Goal: Information Seeking & Learning: Check status

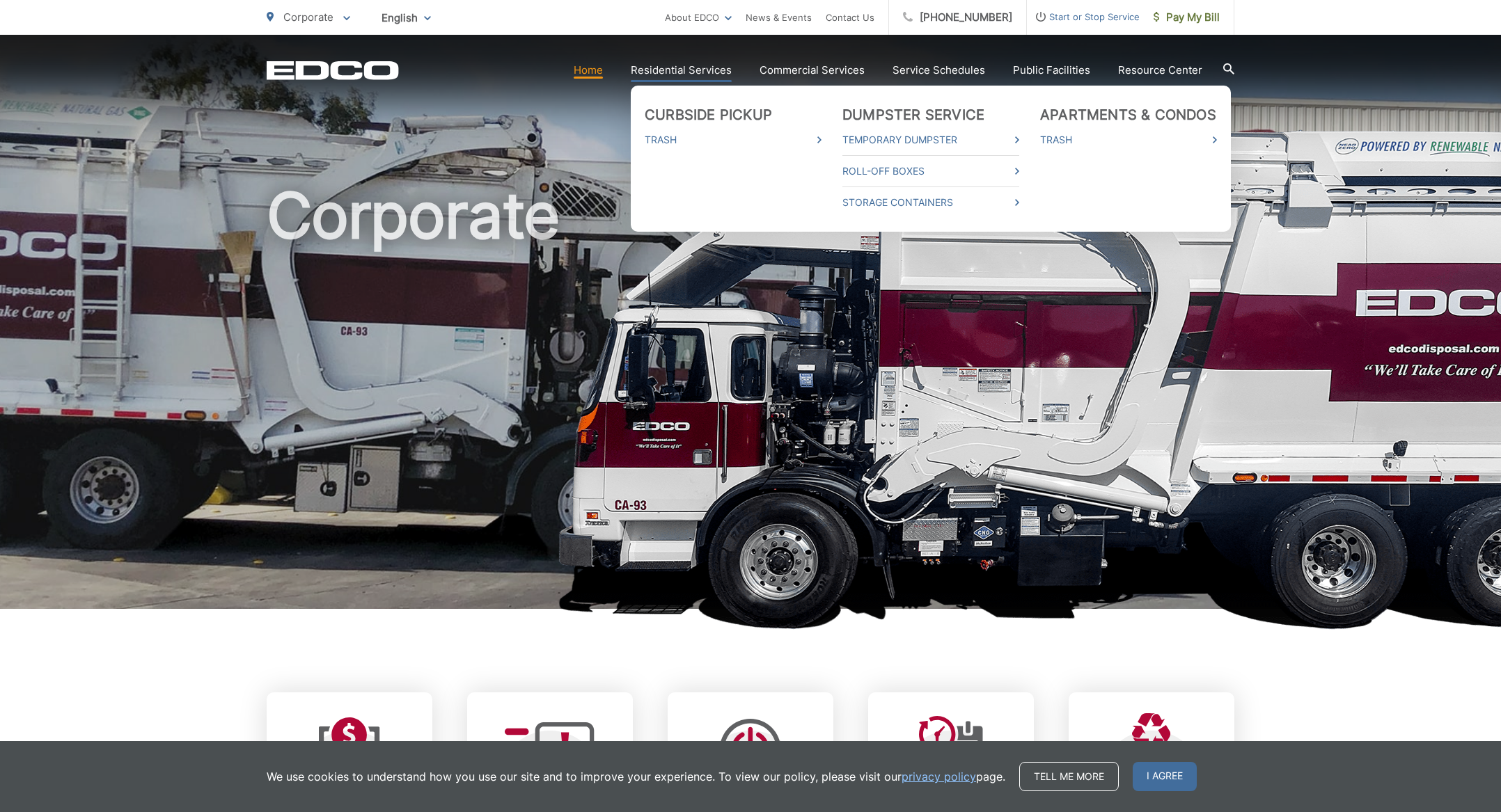
click at [678, 74] on link "Residential Services" at bounding box center [680, 70] width 101 height 17
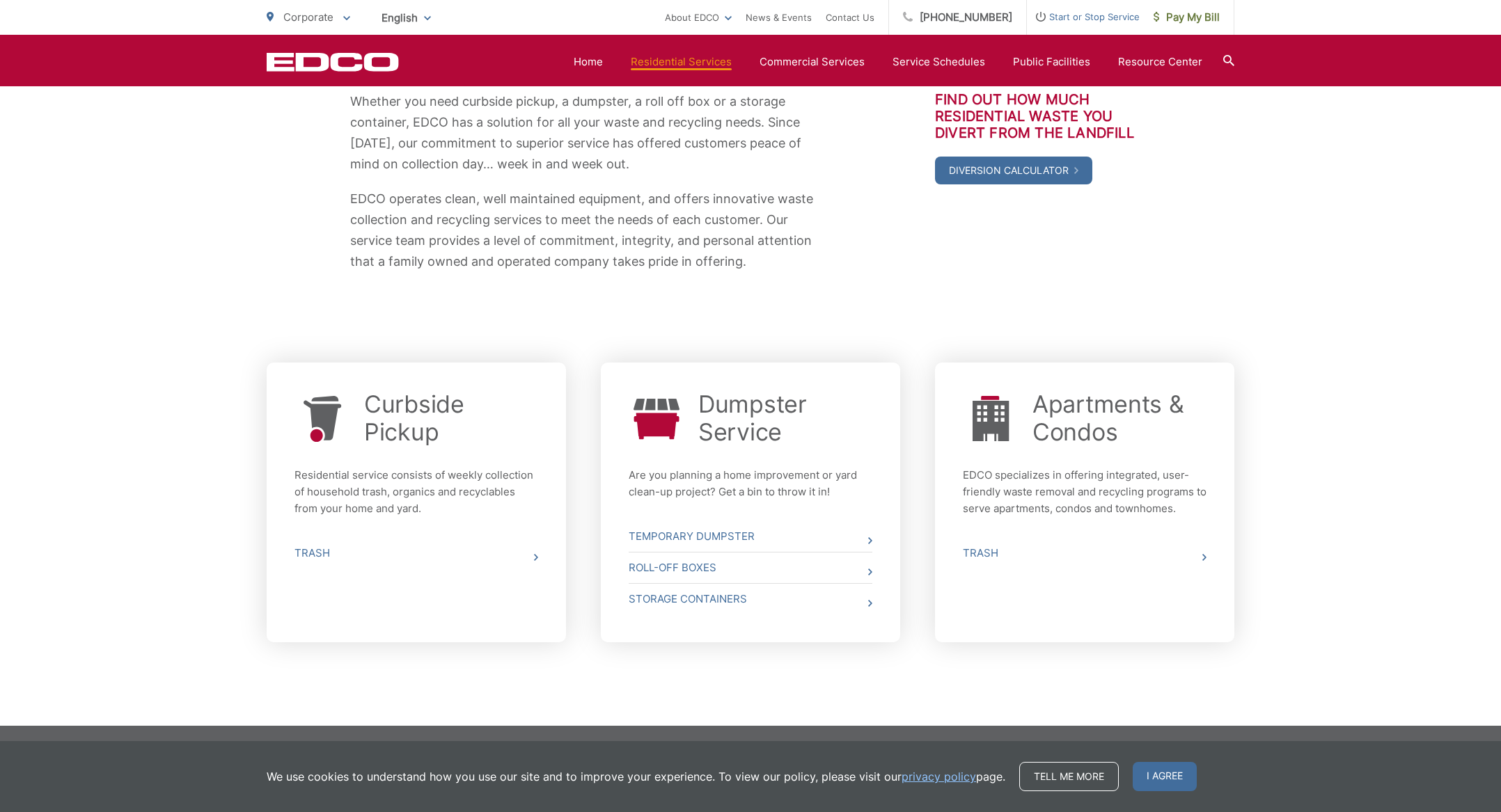
scroll to position [270, 0]
click at [316, 551] on link "Trash" at bounding box center [415, 553] width 243 height 31
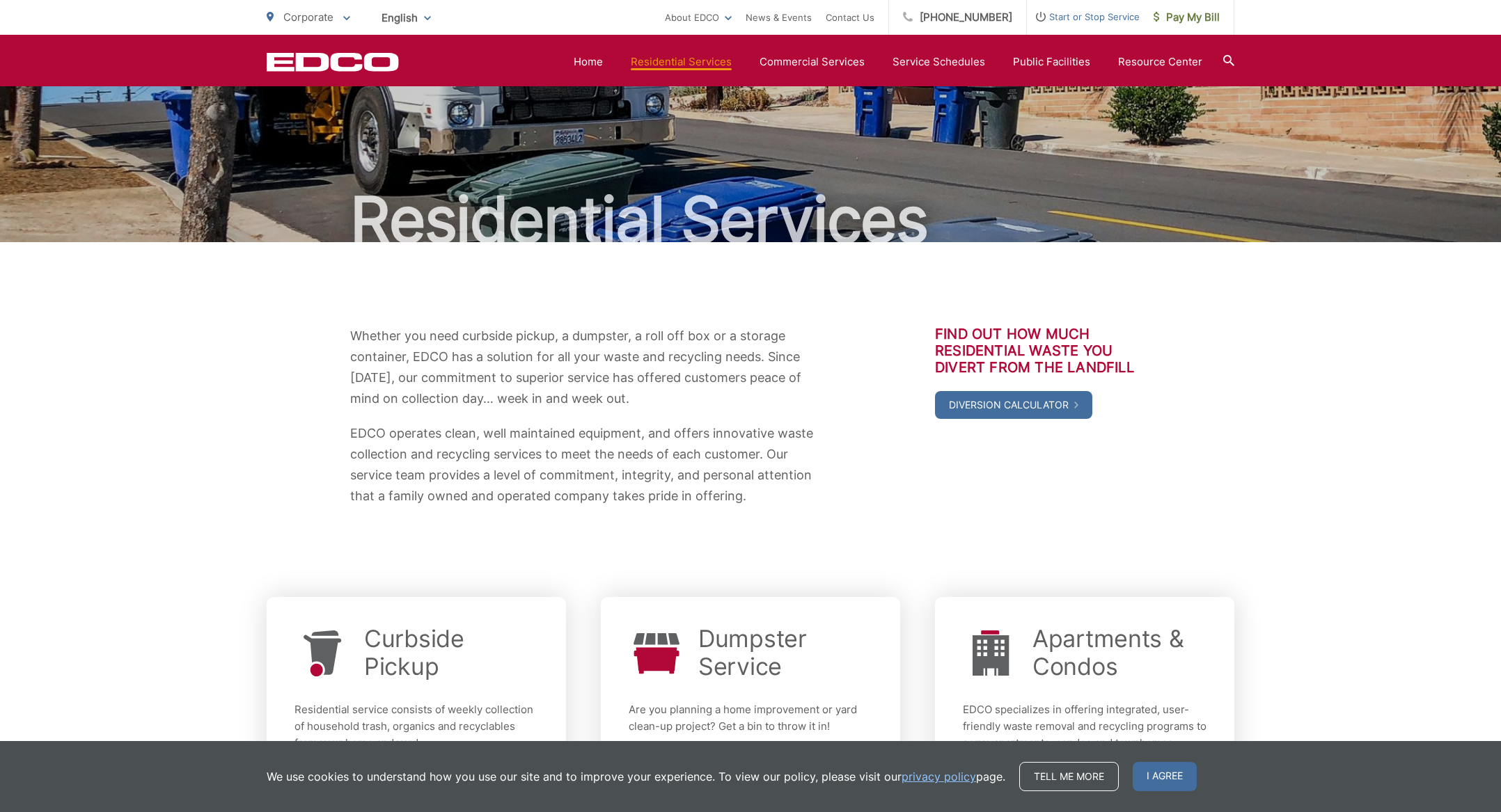
scroll to position [34, 0]
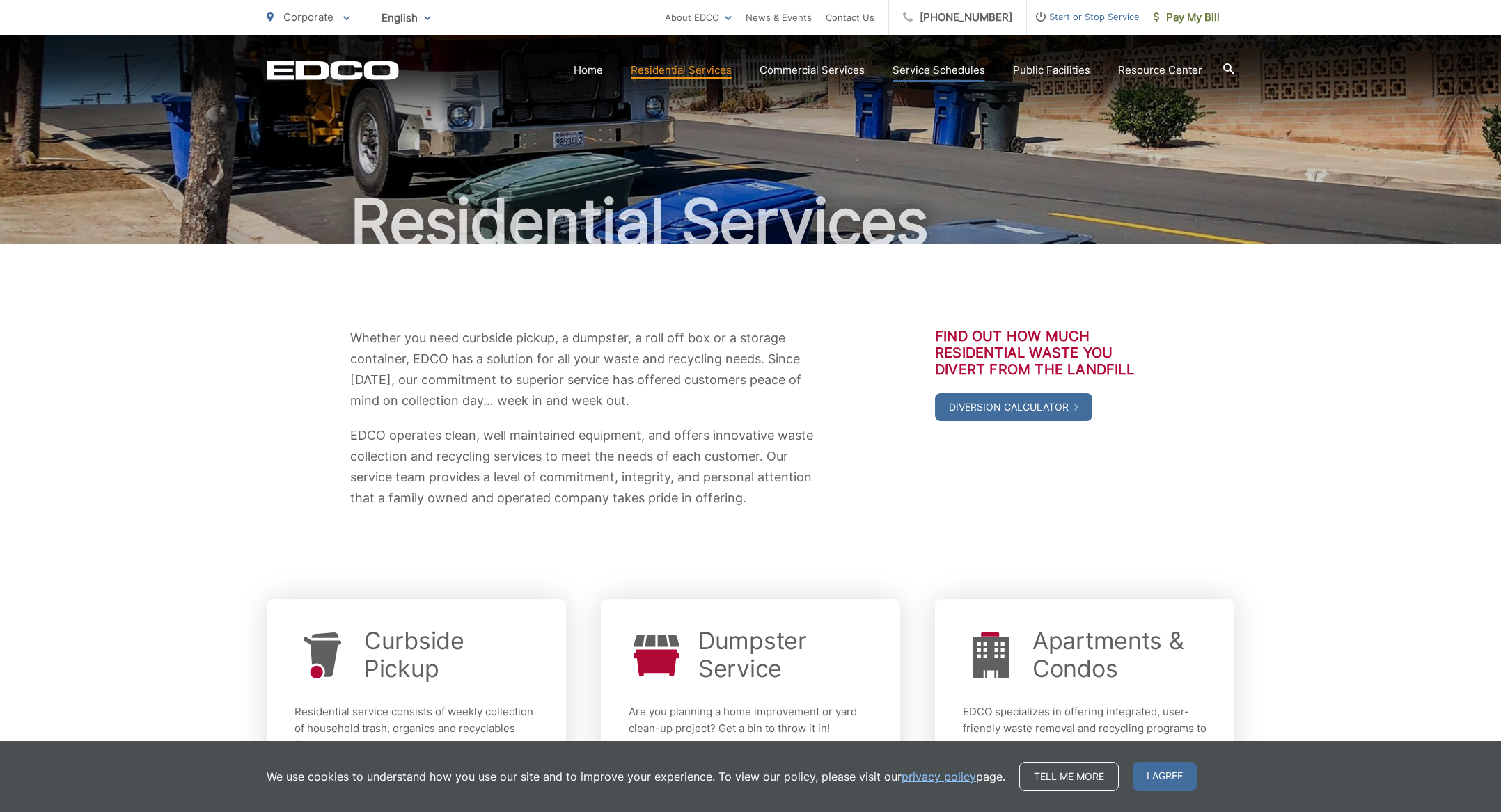
click at [930, 71] on link "Service Schedules" at bounding box center [938, 70] width 93 height 17
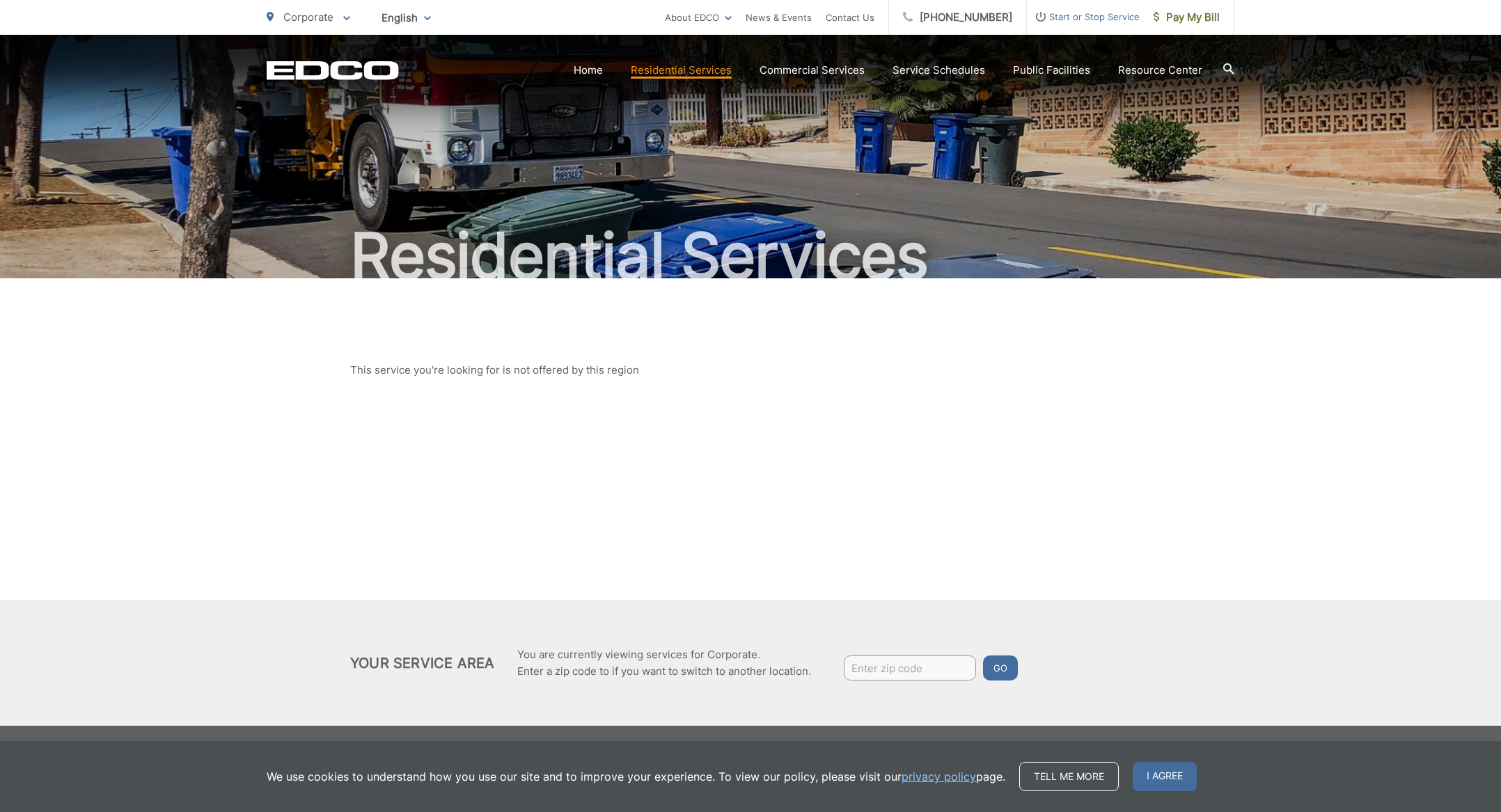
click at [889, 665] on input "Enter zip code" at bounding box center [909, 667] width 132 height 25
type input "90275"
click at [1004, 666] on button "Go" at bounding box center [999, 667] width 35 height 25
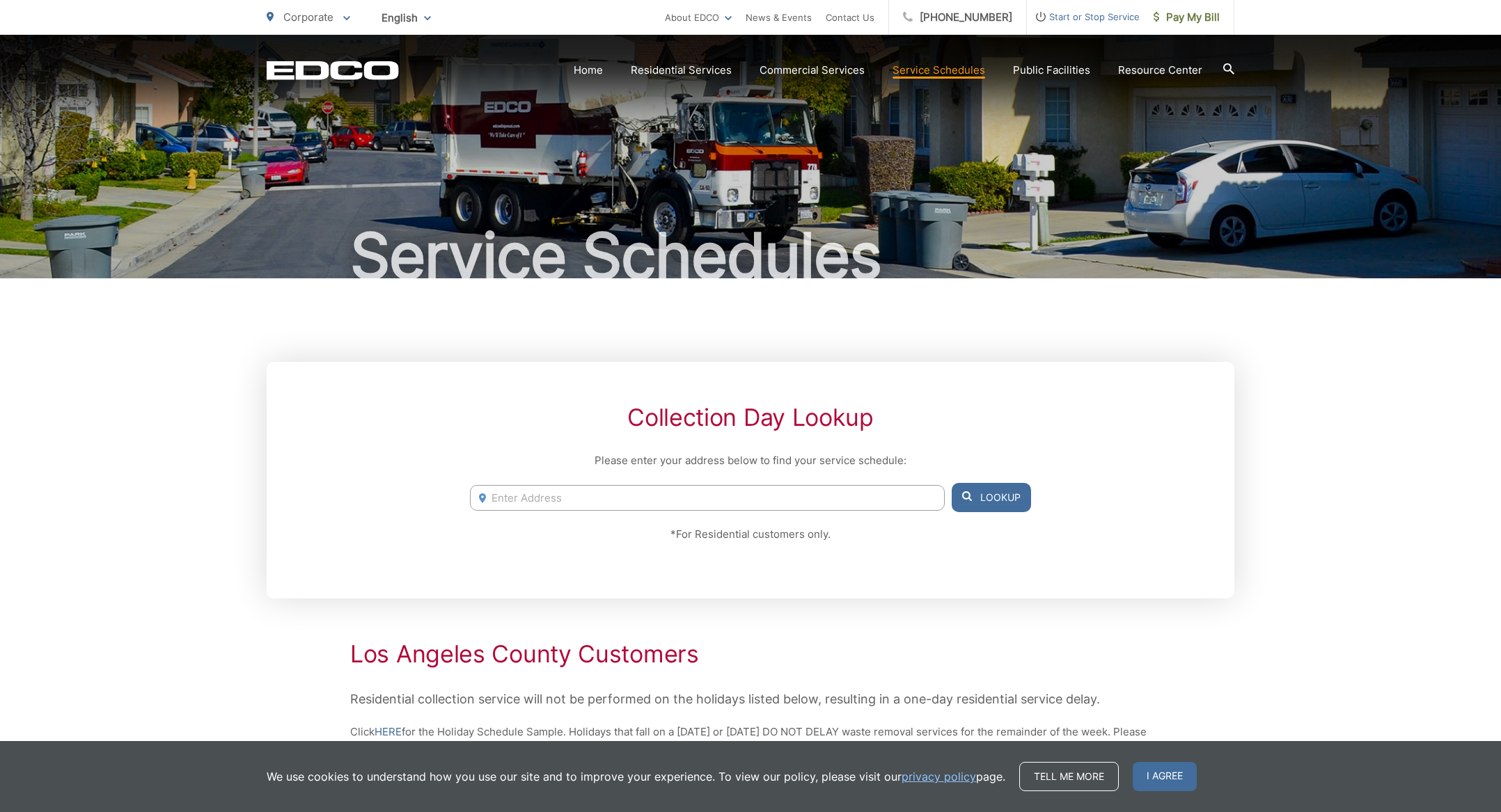
click at [609, 492] on input "Enter Address" at bounding box center [706, 498] width 474 height 25
click at [601, 590] on li "30686 Via La Cresta, Rancho Palos Verdes, CA, 90275" at bounding box center [706, 590] width 474 height 21
type input "30686 Via La Cresta, Rancho Palos Verdes, CA, 90275"
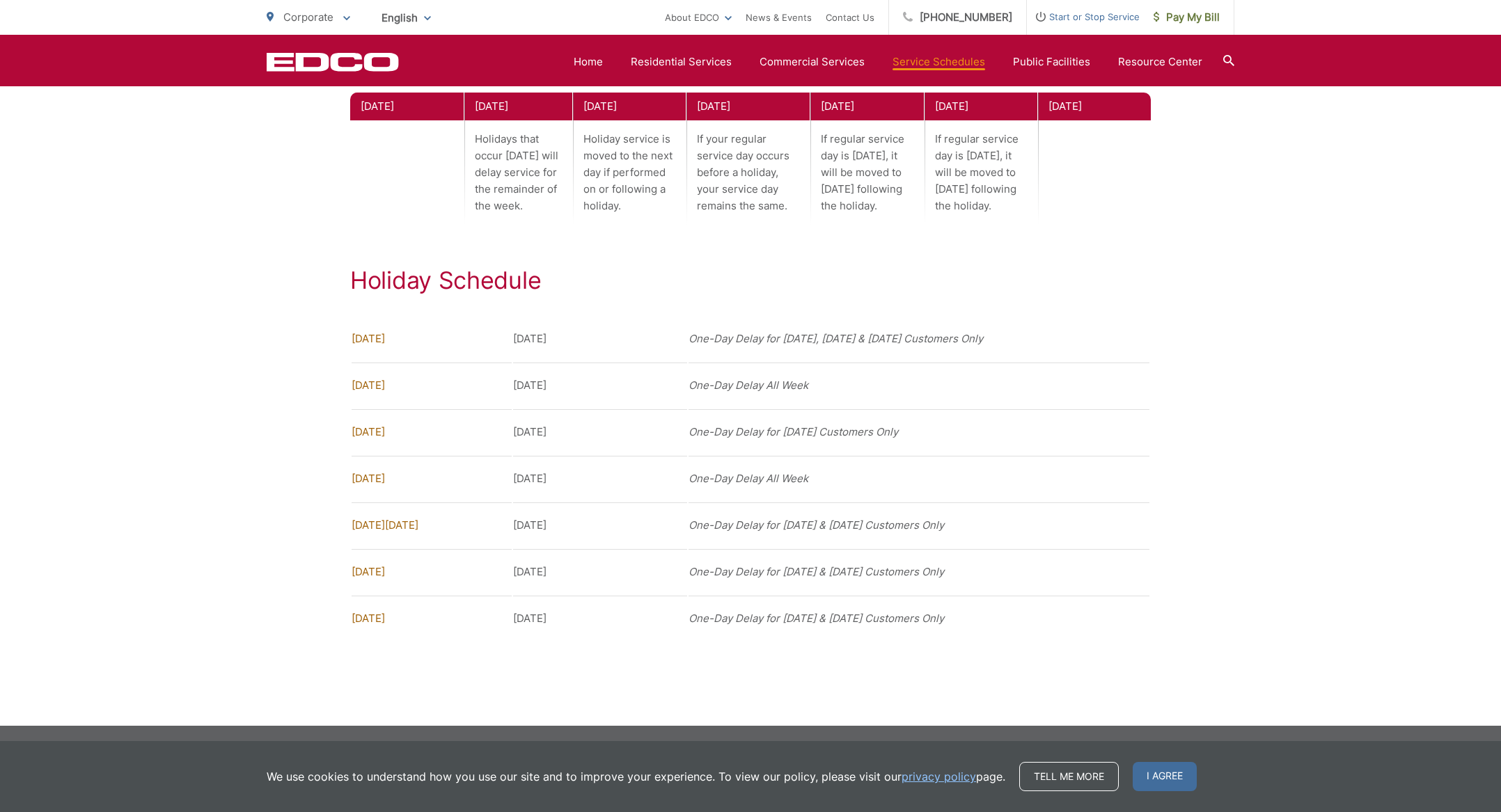
scroll to position [1279, 0]
click at [639, 493] on td "Monday, September 1, 2025" at bounding box center [599, 478] width 174 height 45
click at [636, 493] on td "Monday, September 1, 2025" at bounding box center [599, 478] width 174 height 45
